Goal: Task Accomplishment & Management: Use online tool/utility

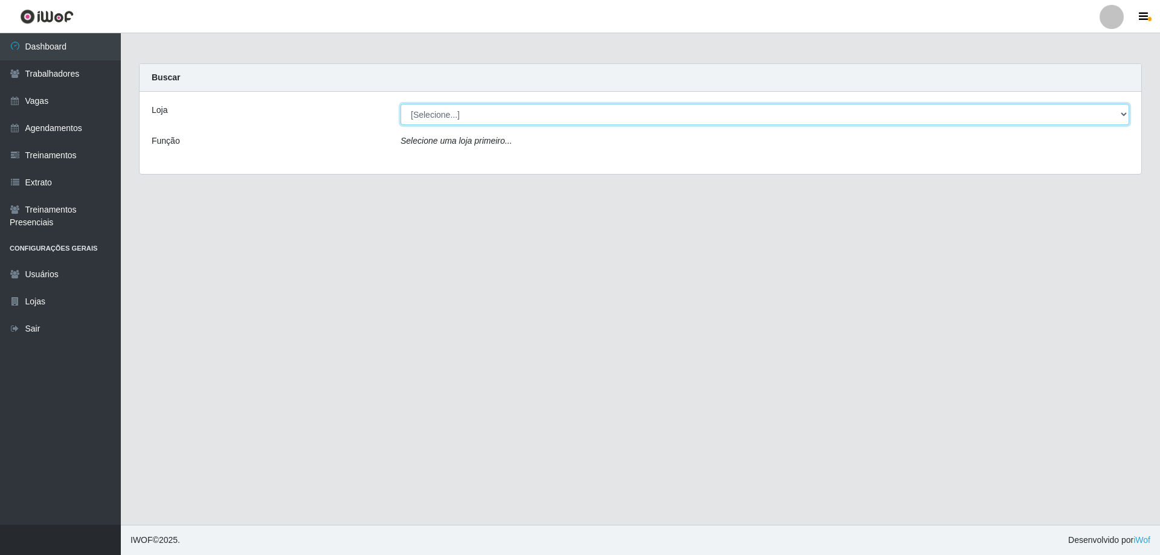
click at [511, 119] on select "[Selecione...] Seu Almoço" at bounding box center [765, 114] width 729 height 21
select select "431"
click at [401, 104] on select "[Selecione...] Seu Almoço" at bounding box center [765, 114] width 729 height 21
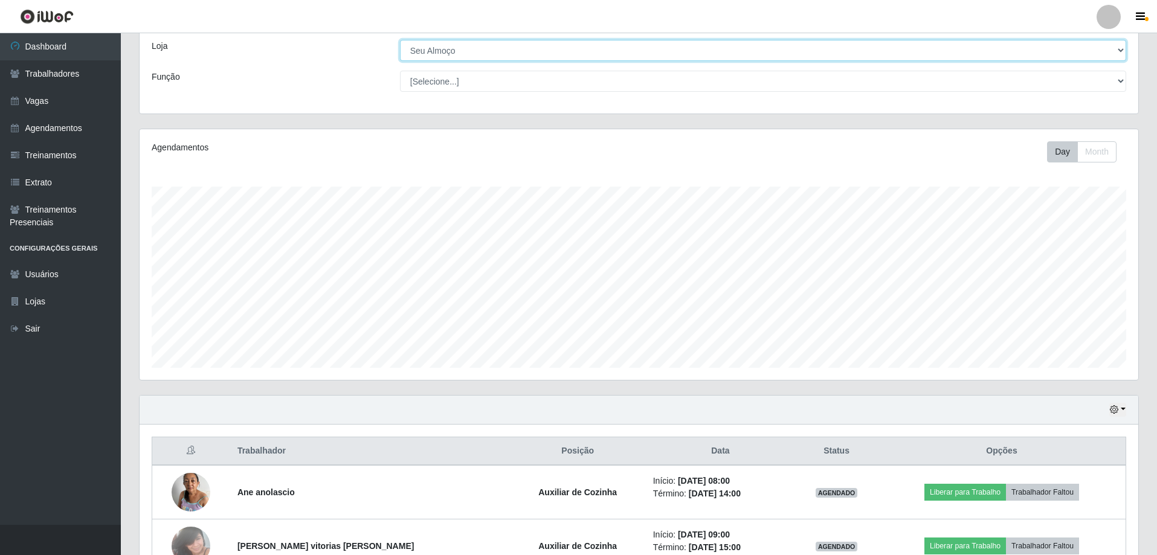
scroll to position [140, 0]
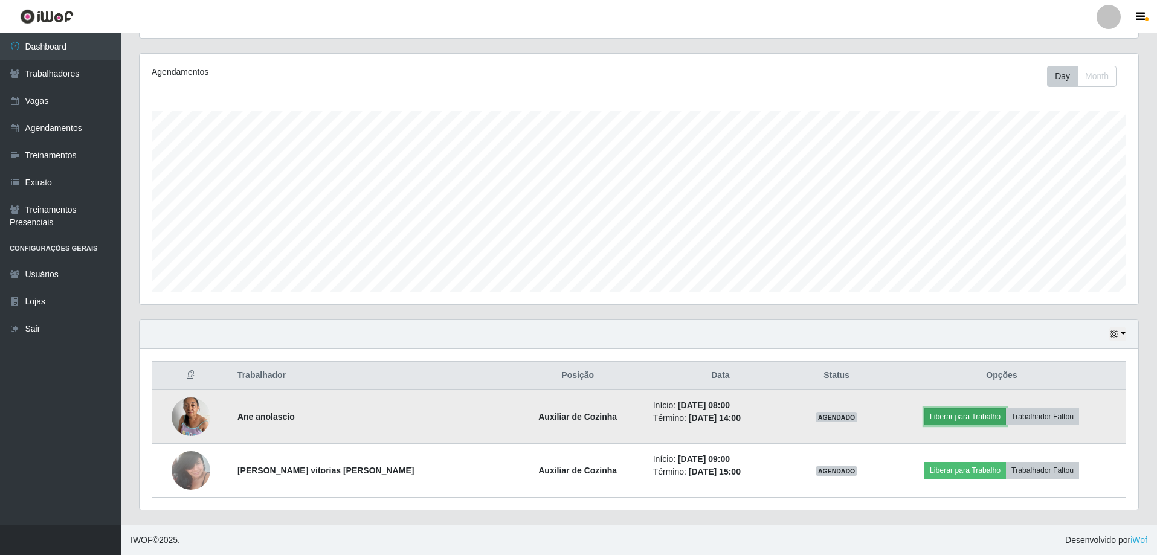
click at [946, 418] on button "Liberar para Trabalho" at bounding box center [966, 416] width 82 height 17
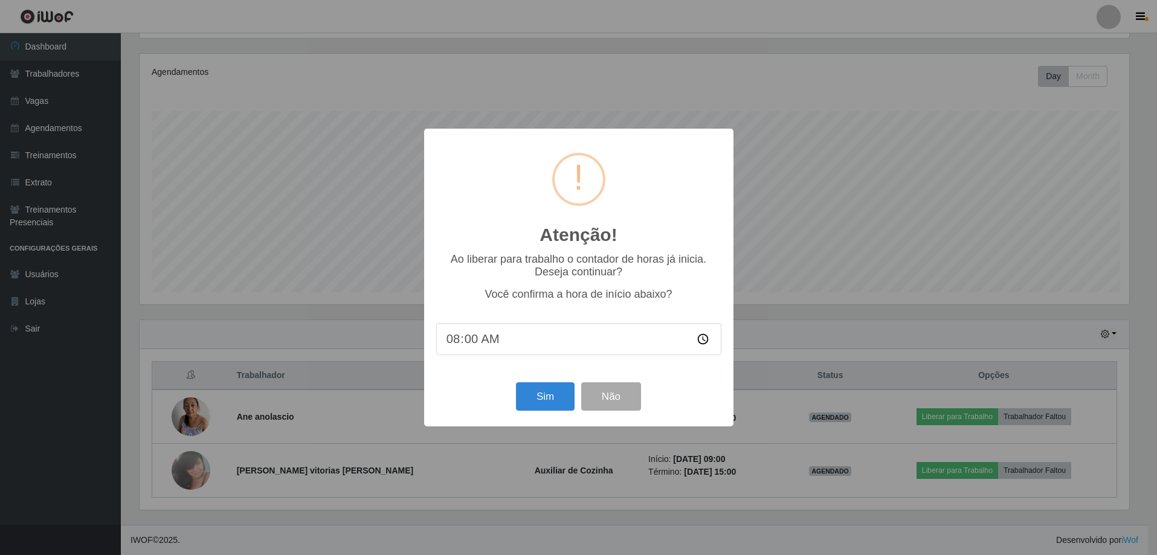
scroll to position [251, 993]
click at [550, 406] on button "Sim" at bounding box center [546, 397] width 59 height 28
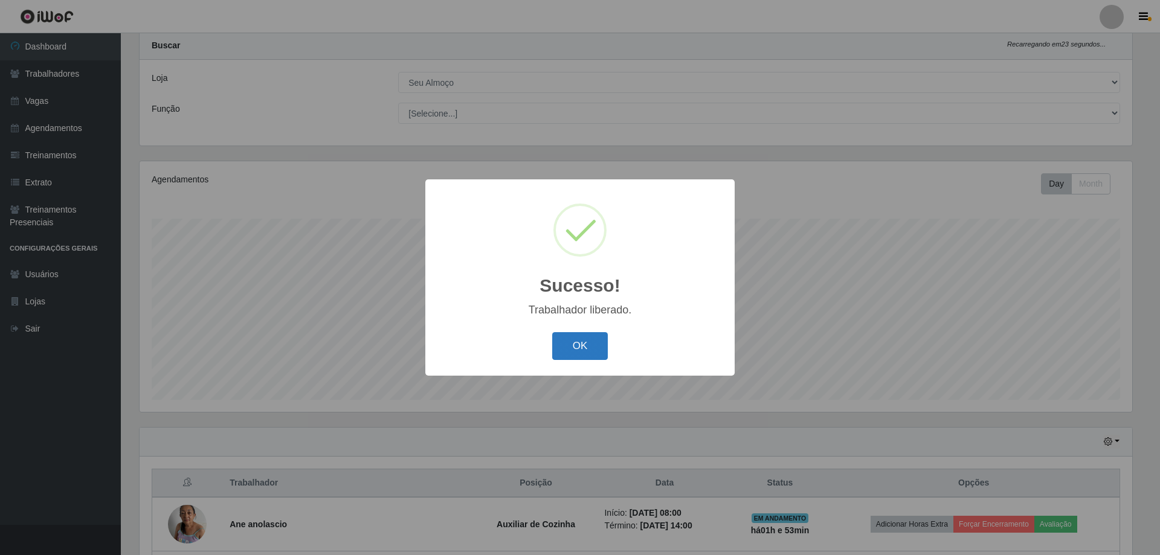
click at [578, 348] on button "OK" at bounding box center [580, 346] width 56 height 28
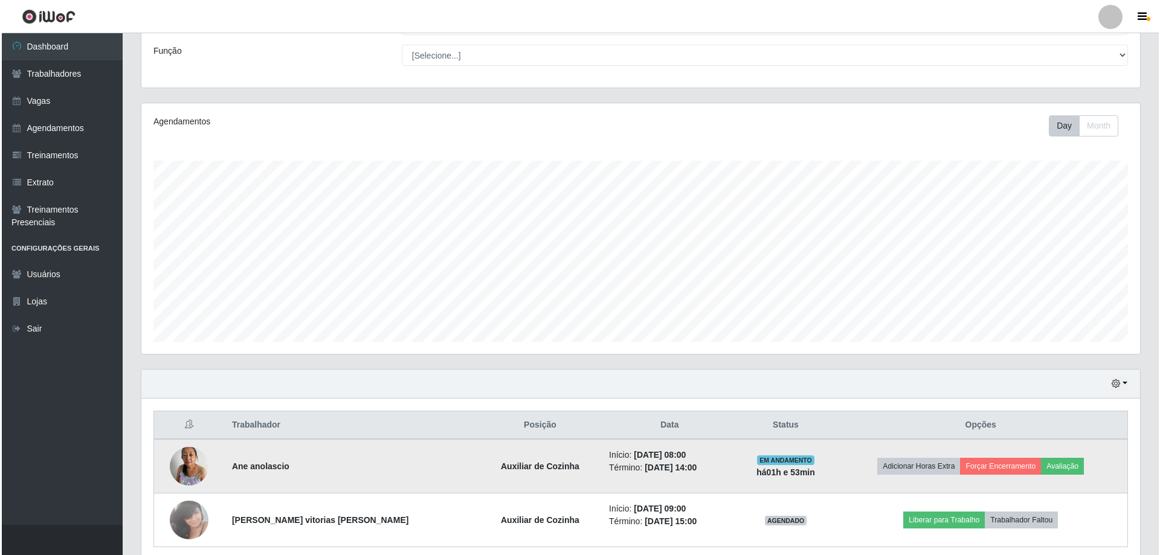
scroll to position [140, 0]
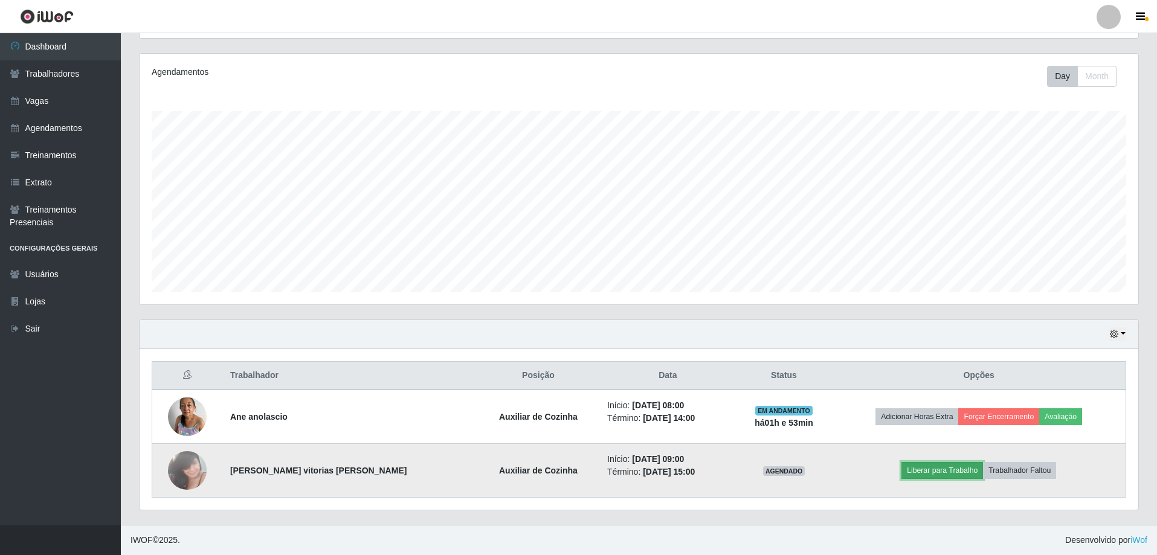
click at [918, 469] on button "Liberar para Trabalho" at bounding box center [943, 470] width 82 height 17
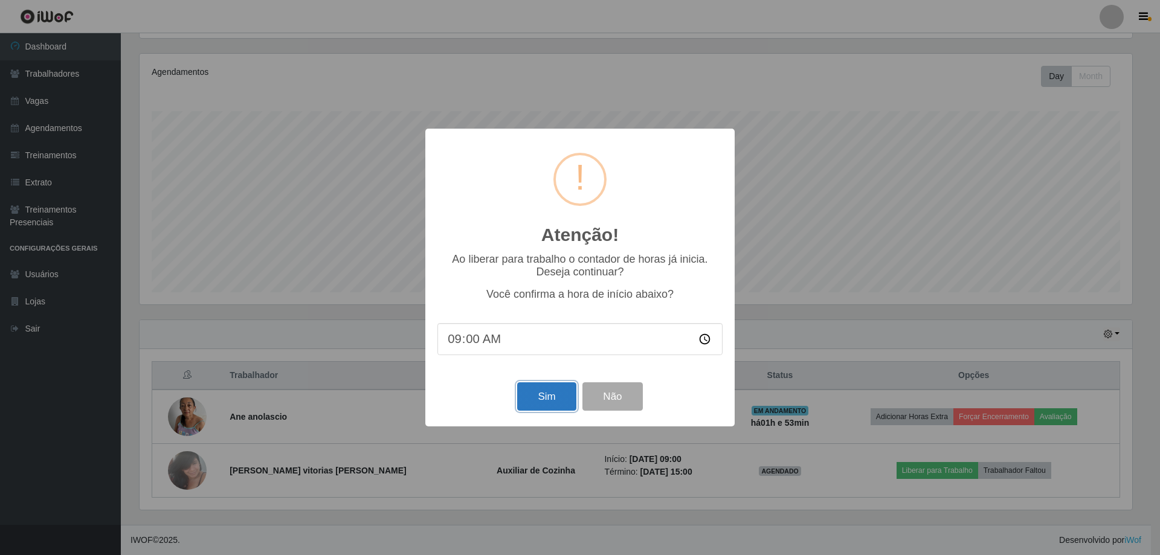
click at [552, 385] on button "Sim" at bounding box center [546, 397] width 59 height 28
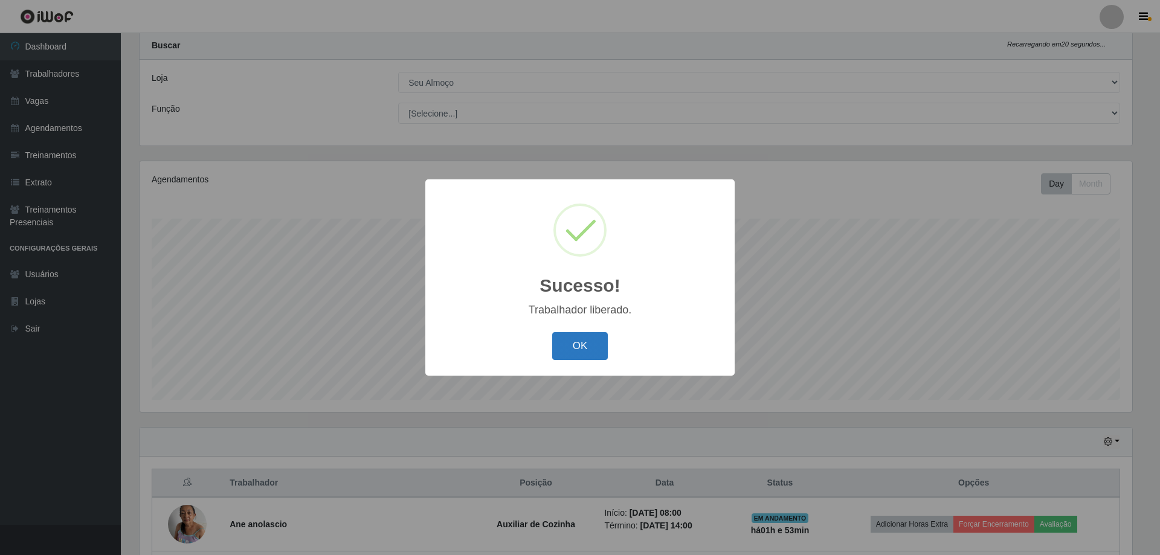
click at [567, 343] on button "OK" at bounding box center [580, 346] width 56 height 28
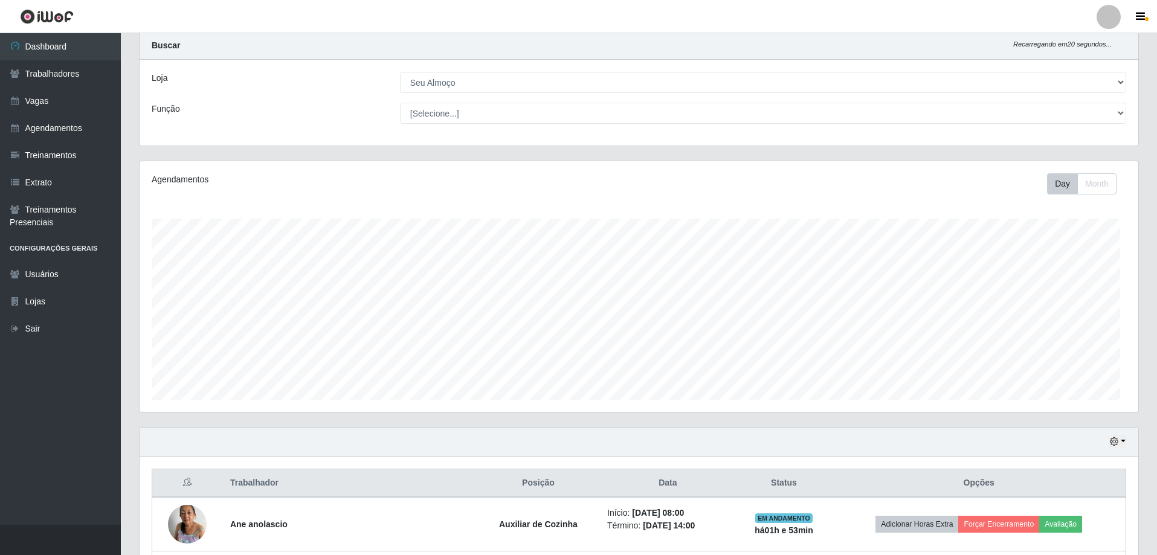
scroll to position [251, 999]
